Goal: Navigation & Orientation: Go to known website

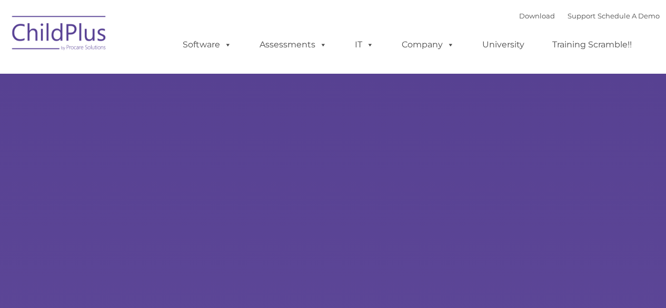
type input ""
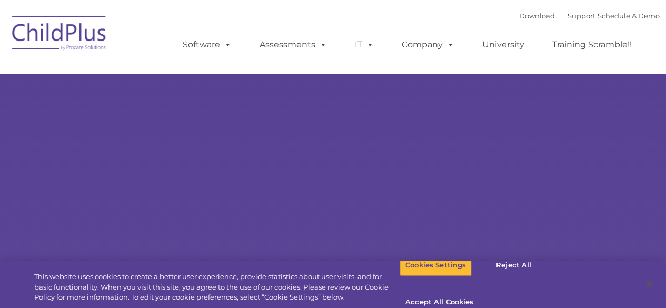
select select "MEDIUM"
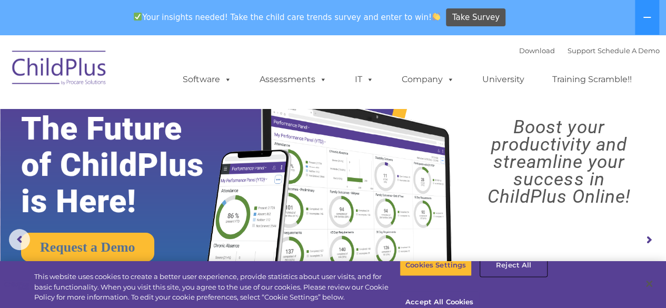
click at [517, 276] on button "Reject All" at bounding box center [514, 265] width 66 height 22
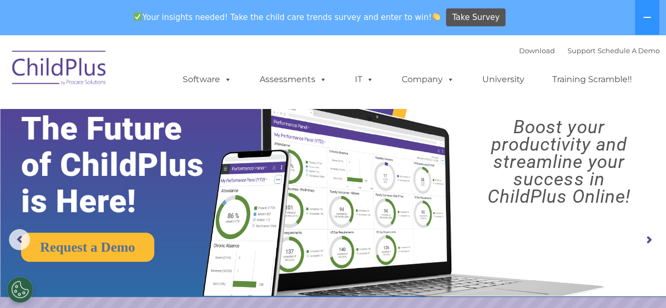
click at [91, 61] on img at bounding box center [59, 69] width 105 height 53
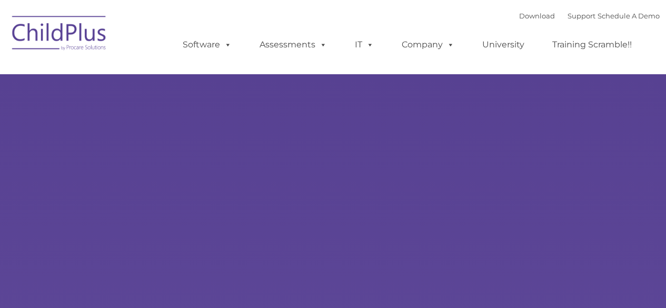
type input ""
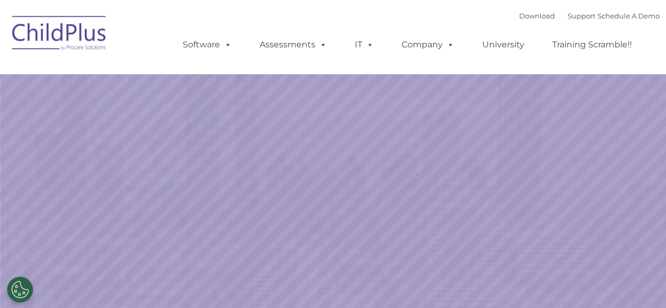
select select "MEDIUM"
